Goal: Task Accomplishment & Management: Use online tool/utility

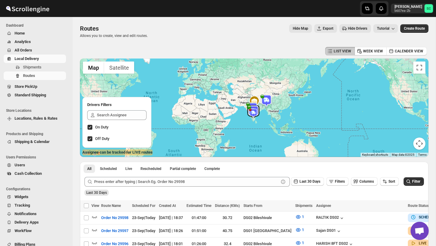
scroll to position [74, 0]
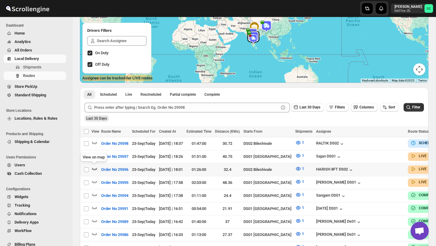
click at [95, 167] on icon "button" at bounding box center [94, 169] width 6 height 6
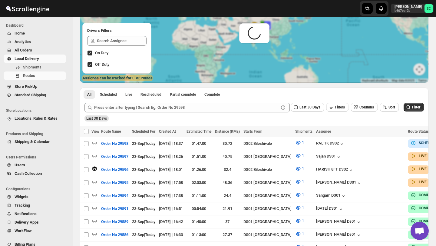
scroll to position [0, 0]
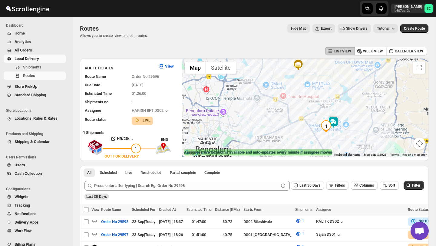
click at [333, 121] on img at bounding box center [333, 122] width 12 height 12
click at [345, 132] on div "Assignee : HARISH 8FT DS02 Updated at : [DATE] 19:22:01 Duty mode Enabled Batte…" at bounding box center [305, 107] width 247 height 98
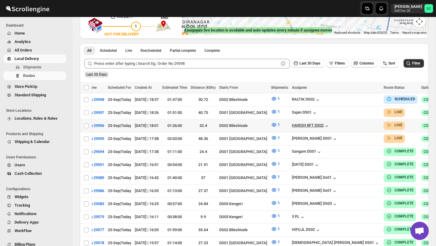
scroll to position [0, 48]
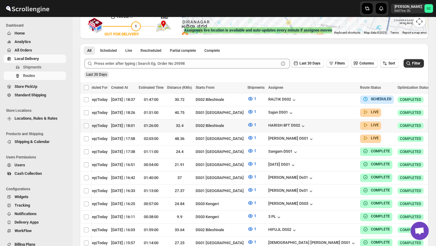
click at [434, 124] on icon "button" at bounding box center [437, 125] width 6 height 6
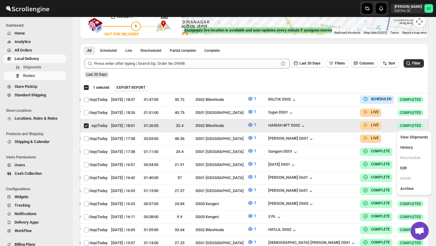
scroll to position [0, 0]
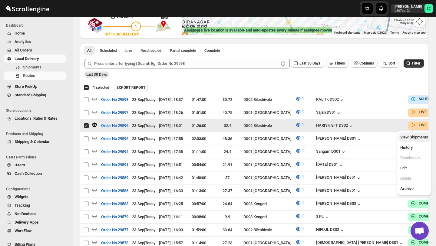
click at [417, 140] on span "View Shipments" at bounding box center [414, 137] width 28 height 6
checkbox input "false"
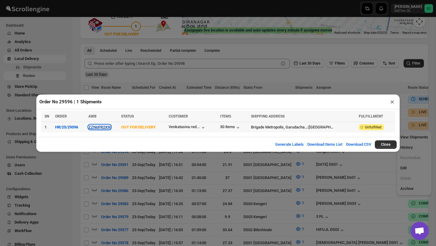
click at [107, 126] on button "ZZN6PR2X9I" at bounding box center [99, 127] width 22 height 5
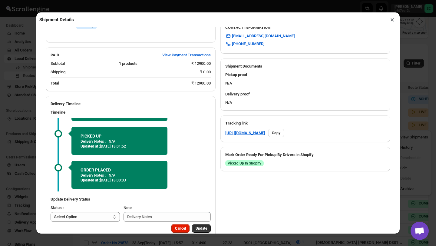
scroll to position [235, 0]
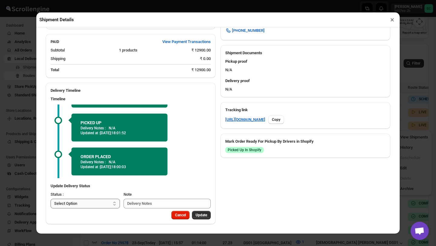
click at [108, 205] on select "Select Option PICKED UP OUT FOR DELIVERY RESCHEDULE DELIVERED CANCELLED" at bounding box center [85, 204] width 69 height 10
select select "DELIVERED"
click at [204, 215] on span "Update" at bounding box center [202, 215] width 12 height 5
select select
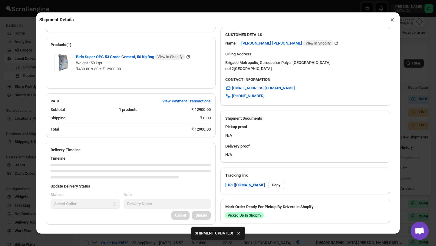
click at [392, 20] on button "×" at bounding box center [392, 19] width 9 height 8
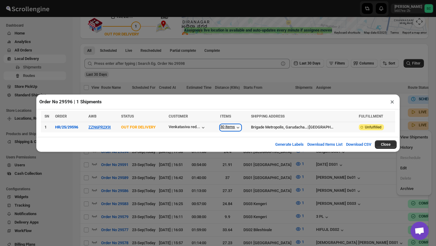
click at [240, 129] on div "30 items" at bounding box center [230, 127] width 21 height 6
click at [391, 103] on button "×" at bounding box center [392, 102] width 9 height 8
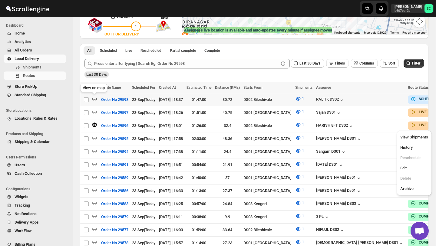
click at [93, 98] on icon "button" at bounding box center [94, 99] width 6 height 6
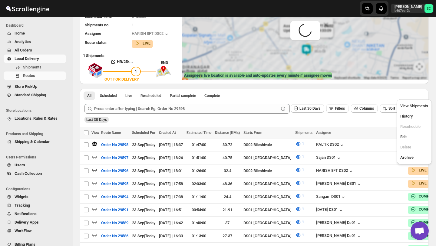
scroll to position [0, 0]
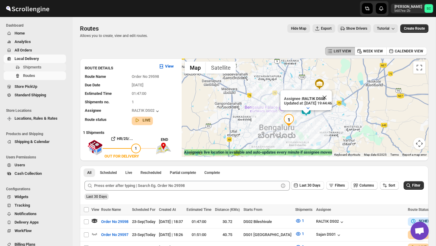
click at [40, 66] on span "Shipments" at bounding box center [32, 67] width 18 height 5
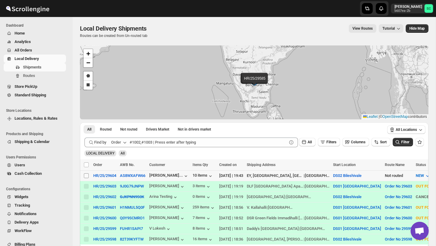
click at [88, 176] on input "Select shipment" at bounding box center [86, 175] width 5 height 5
checkbox input "true"
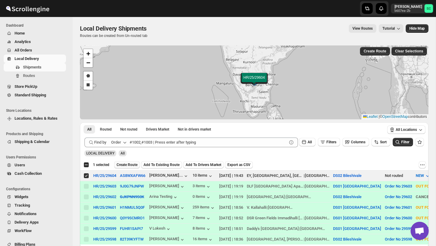
click at [123, 162] on span "Create Route" at bounding box center [127, 164] width 21 height 5
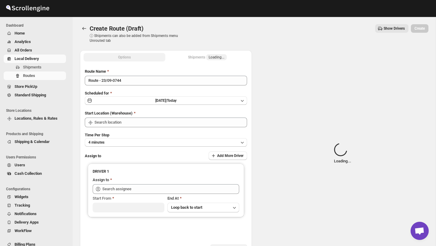
type input "DS02 Bileshivale"
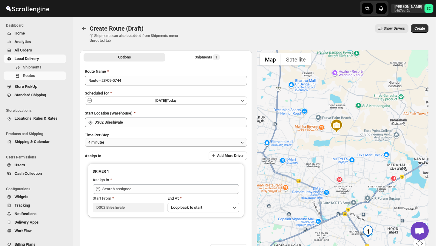
click at [131, 140] on button "4 minutes" at bounding box center [166, 142] width 162 height 8
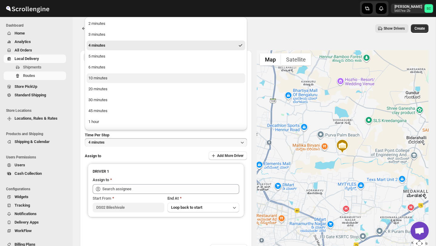
click at [107, 79] on div "10 minutes" at bounding box center [97, 78] width 19 height 6
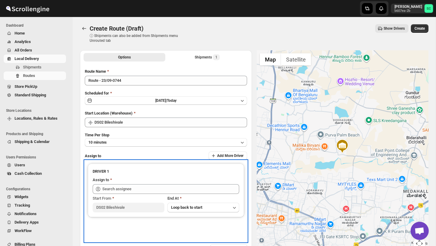
click at [124, 199] on div "Start From" at bounding box center [129, 198] width 72 height 6
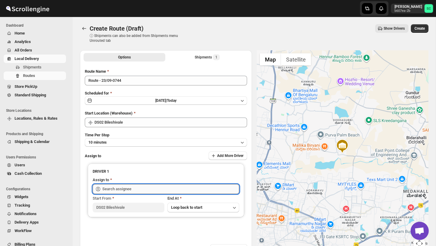
click at [125, 188] on input "text" at bounding box center [170, 189] width 137 height 10
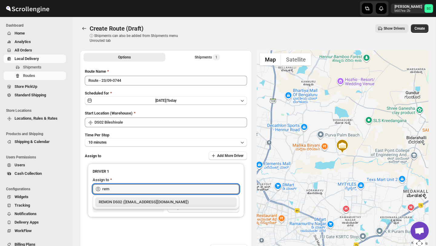
click at [134, 201] on div "REMON DS02 ([EMAIL_ADDRESS][DOMAIN_NAME])" at bounding box center [166, 202] width 134 height 6
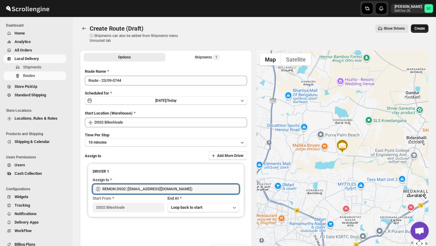
type input "REMON DS02 ([EMAIL_ADDRESS][DOMAIN_NAME])"
click at [422, 26] on span "Create" at bounding box center [420, 28] width 10 height 5
